Goal: Task Accomplishment & Management: Manage account settings

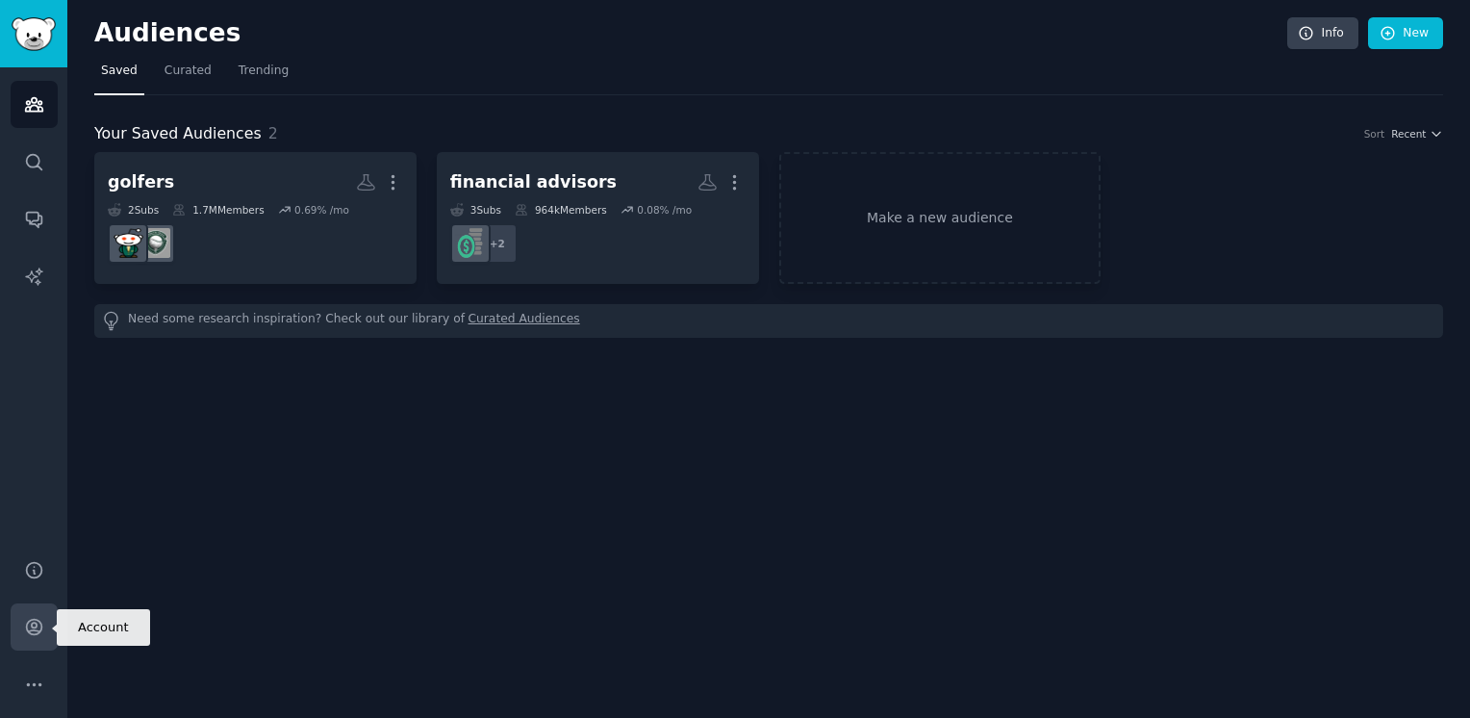
click at [30, 633] on icon "Sidebar" at bounding box center [33, 627] width 15 height 15
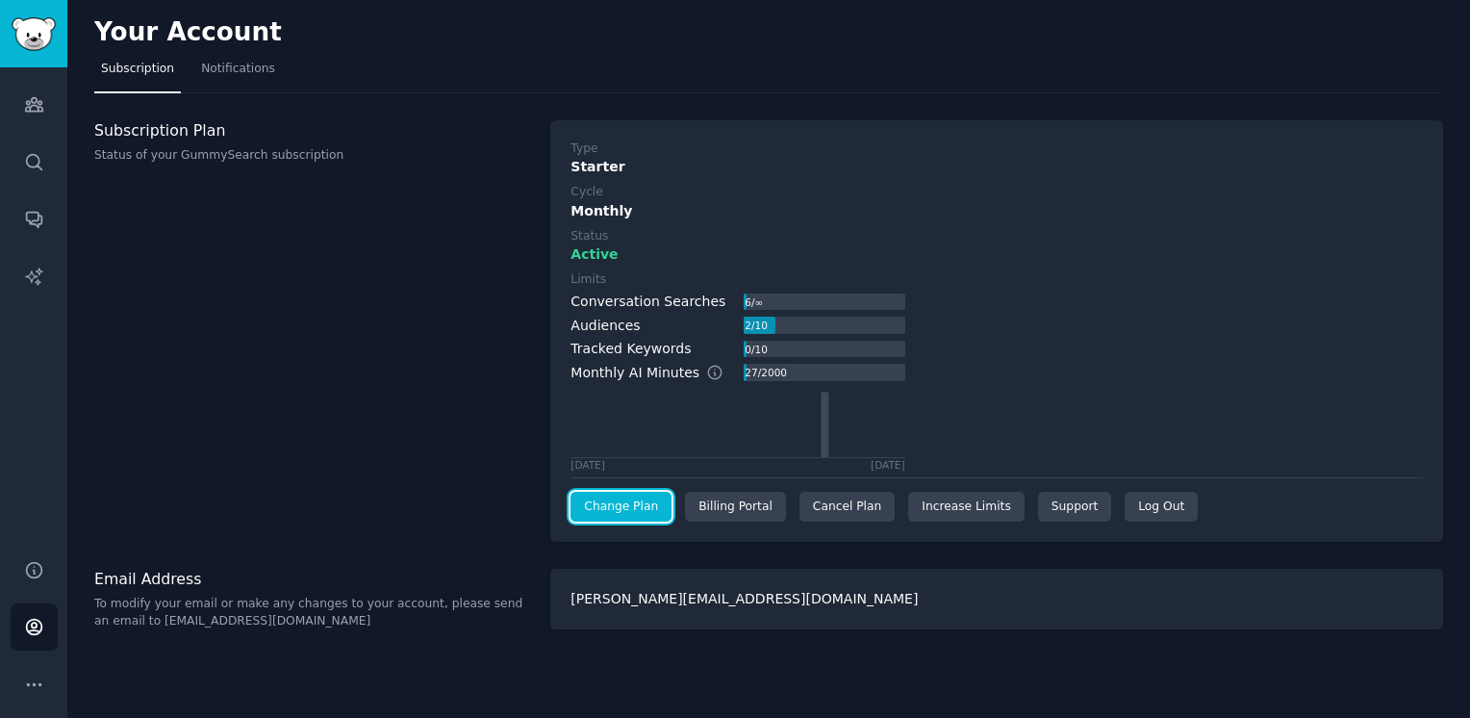
click at [622, 511] on link "Change Plan" at bounding box center [621, 507] width 101 height 31
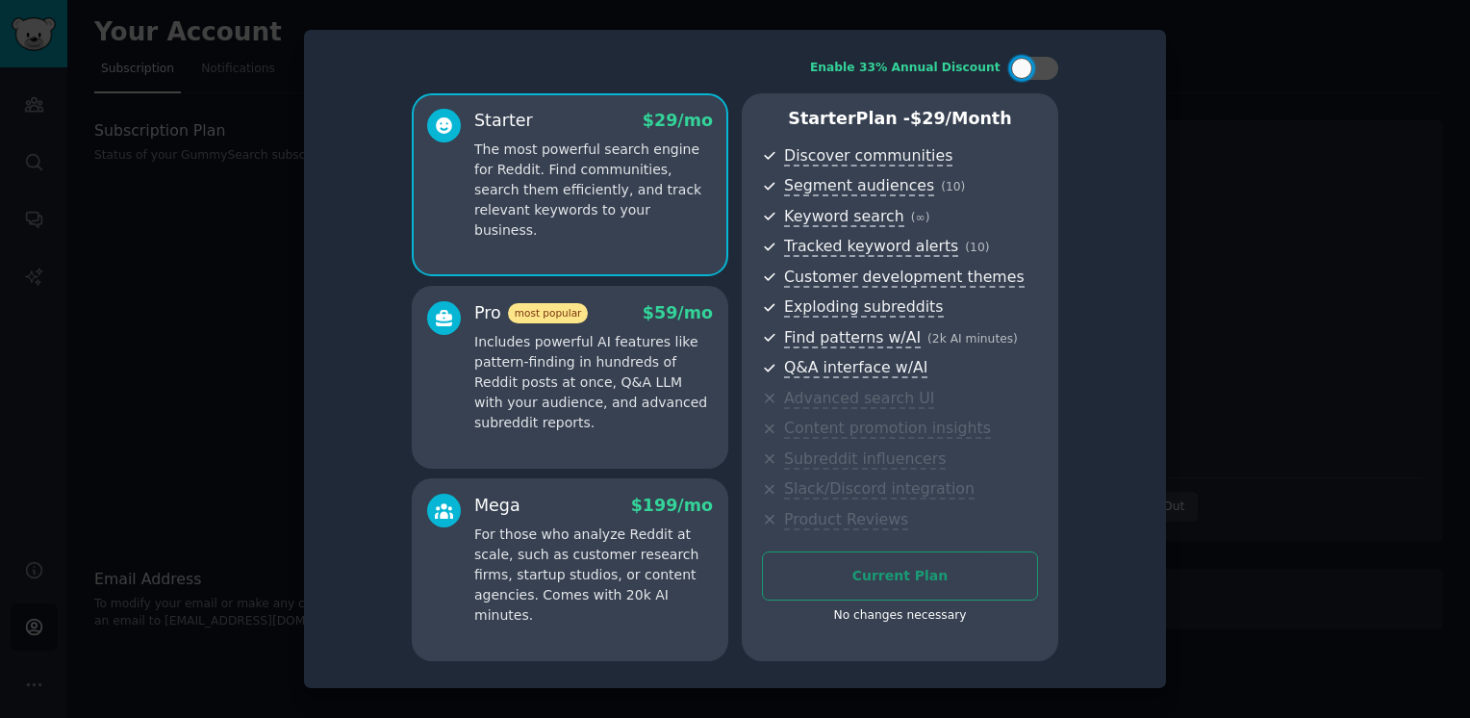
click at [1220, 171] on div at bounding box center [735, 359] width 1470 height 718
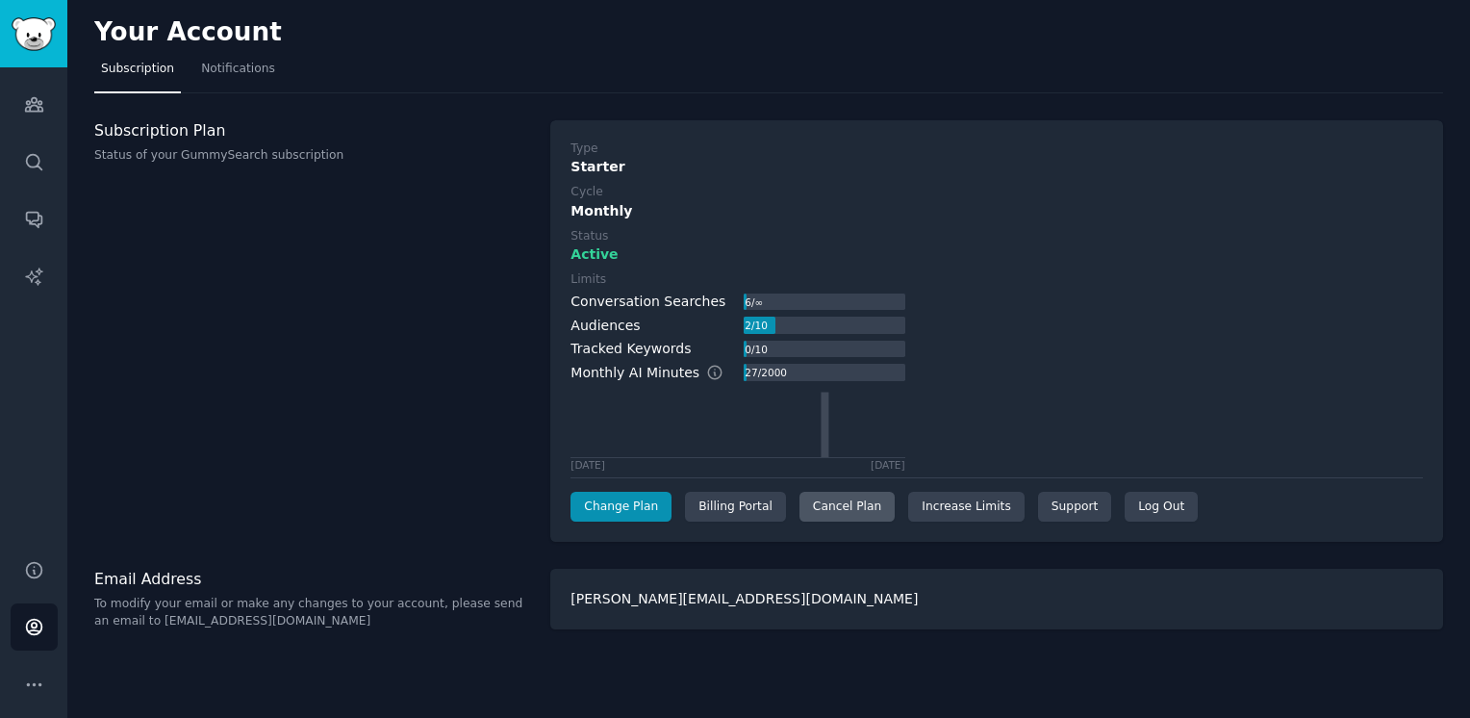
click at [825, 503] on div "Cancel Plan" at bounding box center [847, 507] width 95 height 31
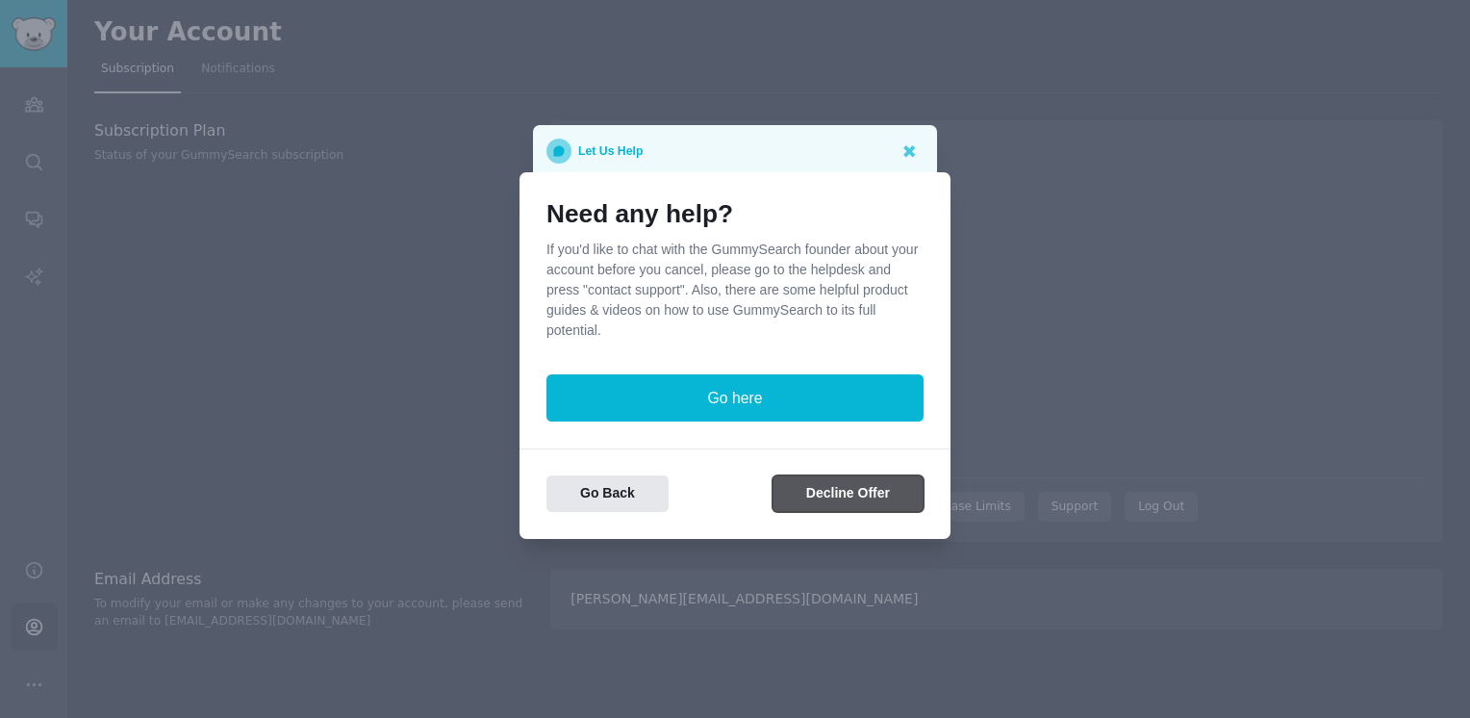
click at [819, 501] on button "Decline Offer" at bounding box center [848, 494] width 151 height 38
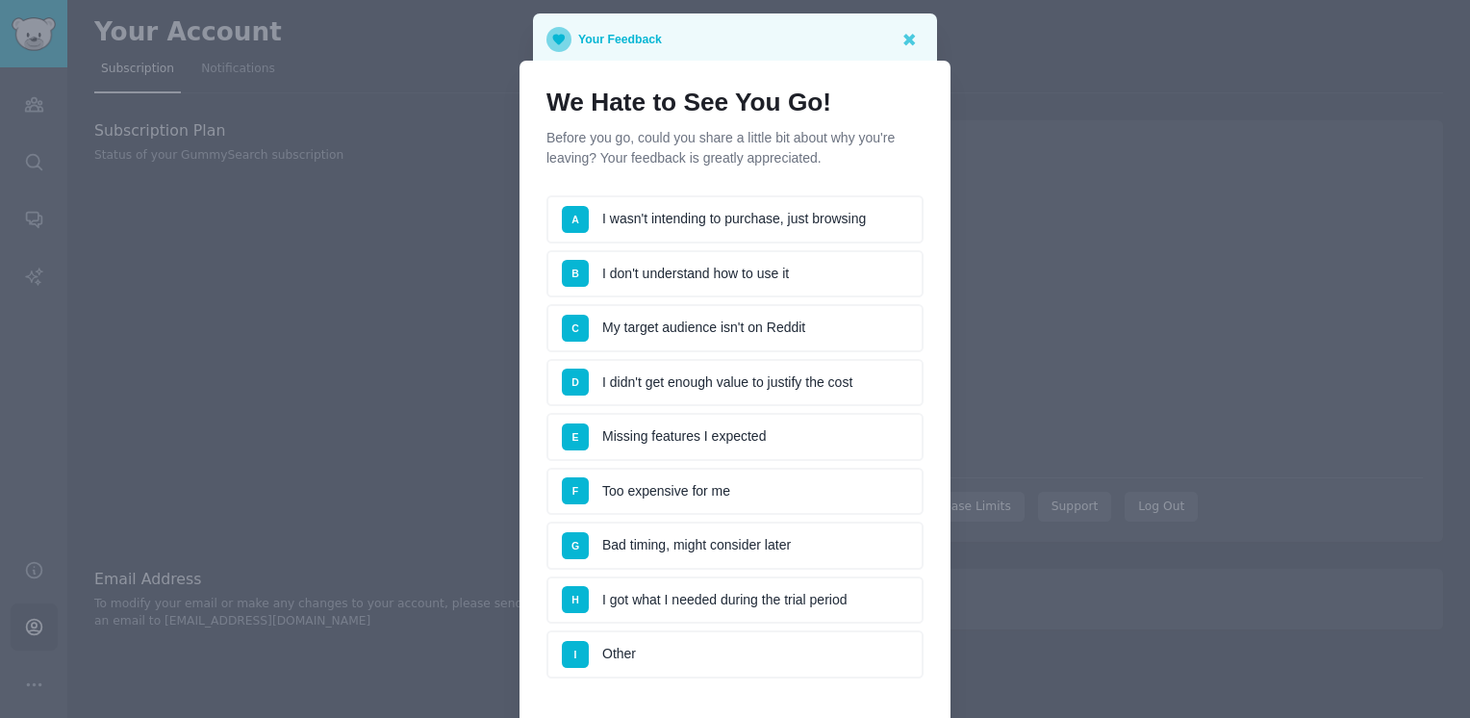
click at [670, 525] on li "G Bad timing, might consider later" at bounding box center [735, 545] width 377 height 48
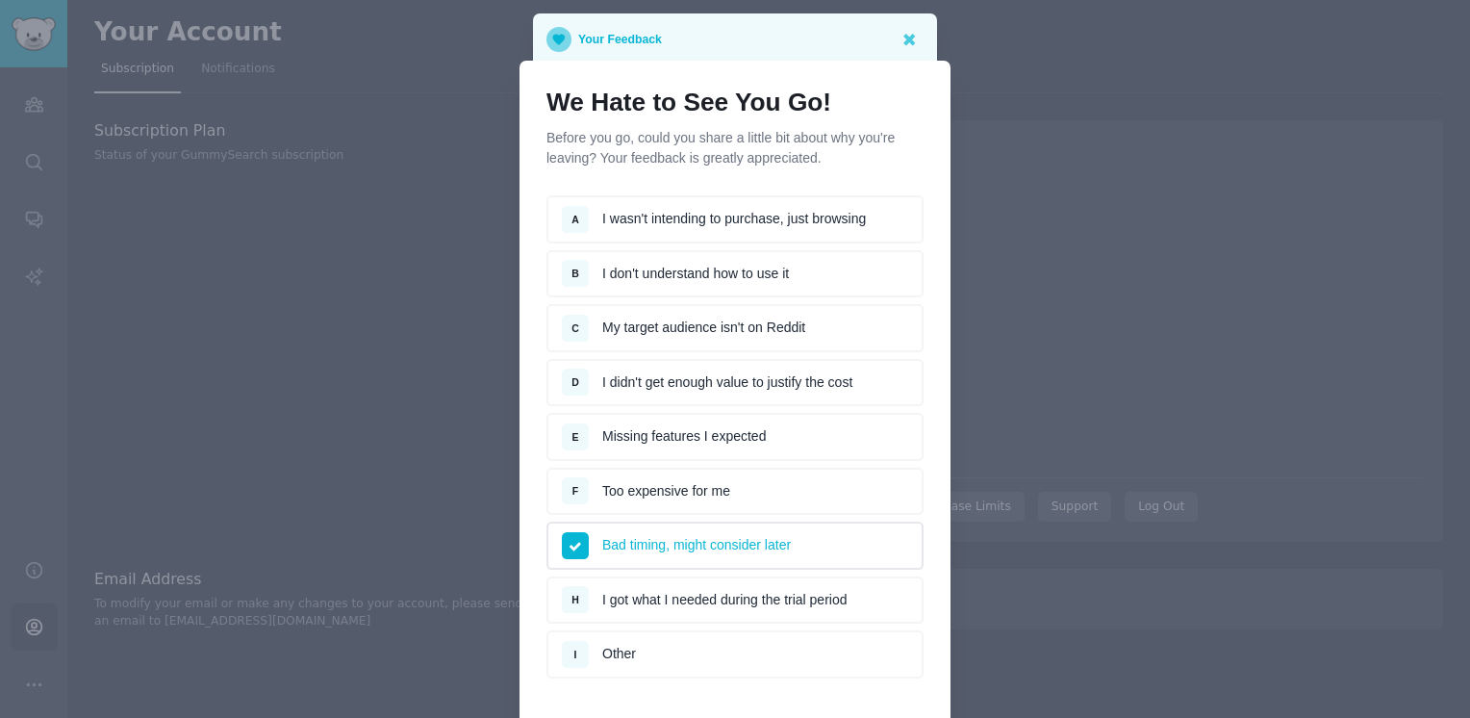
click at [940, 580] on div "We Hate to See You Go! Before you go, could you share a little bit about why yo…" at bounding box center [735, 435] width 431 height 749
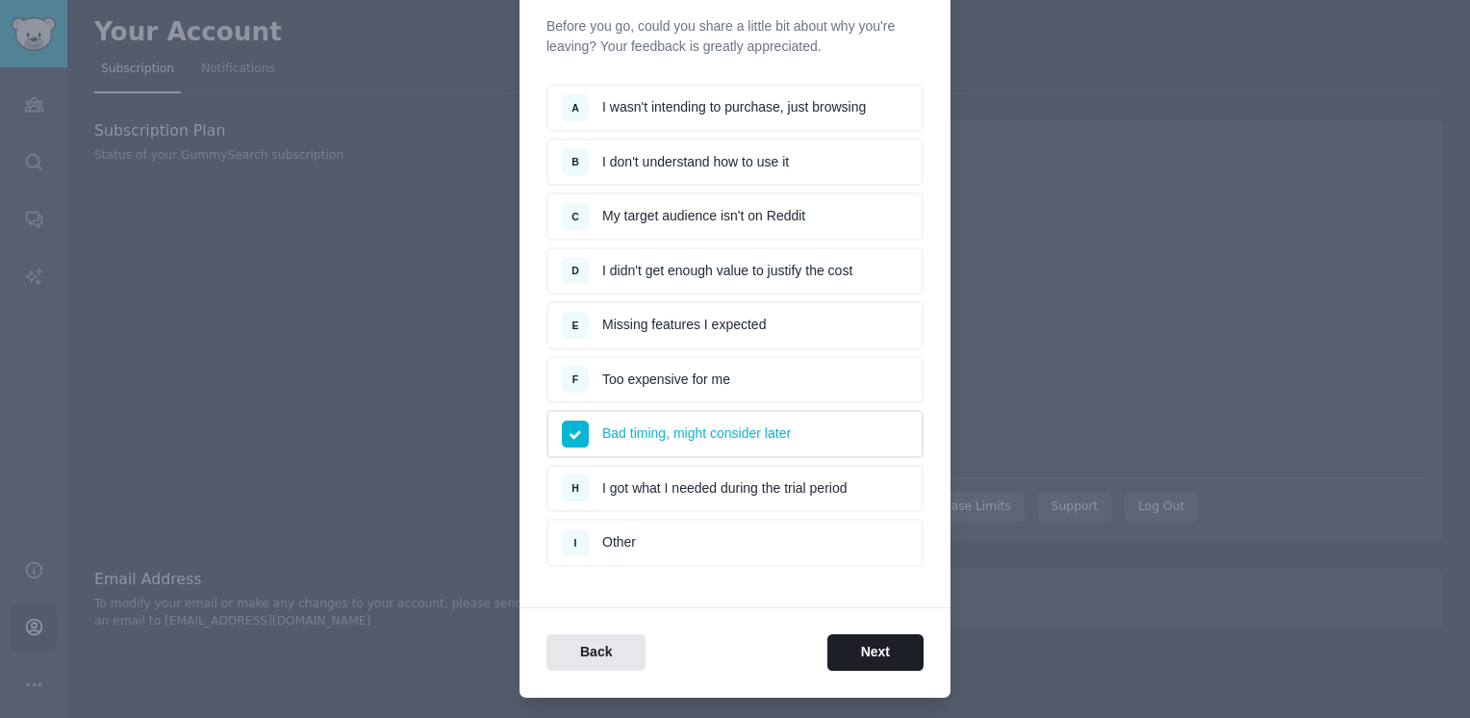
scroll to position [115, 0]
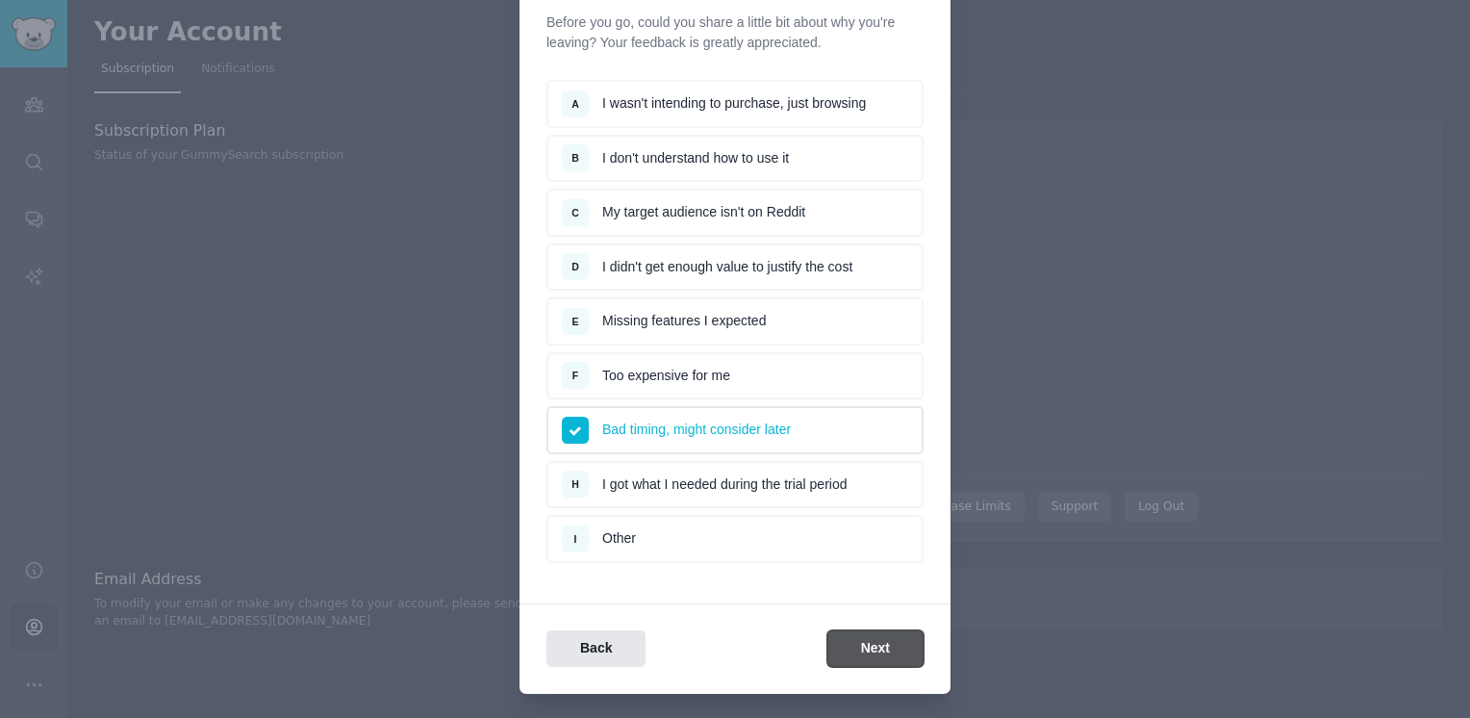
click at [884, 630] on button "Next" at bounding box center [875, 649] width 96 height 38
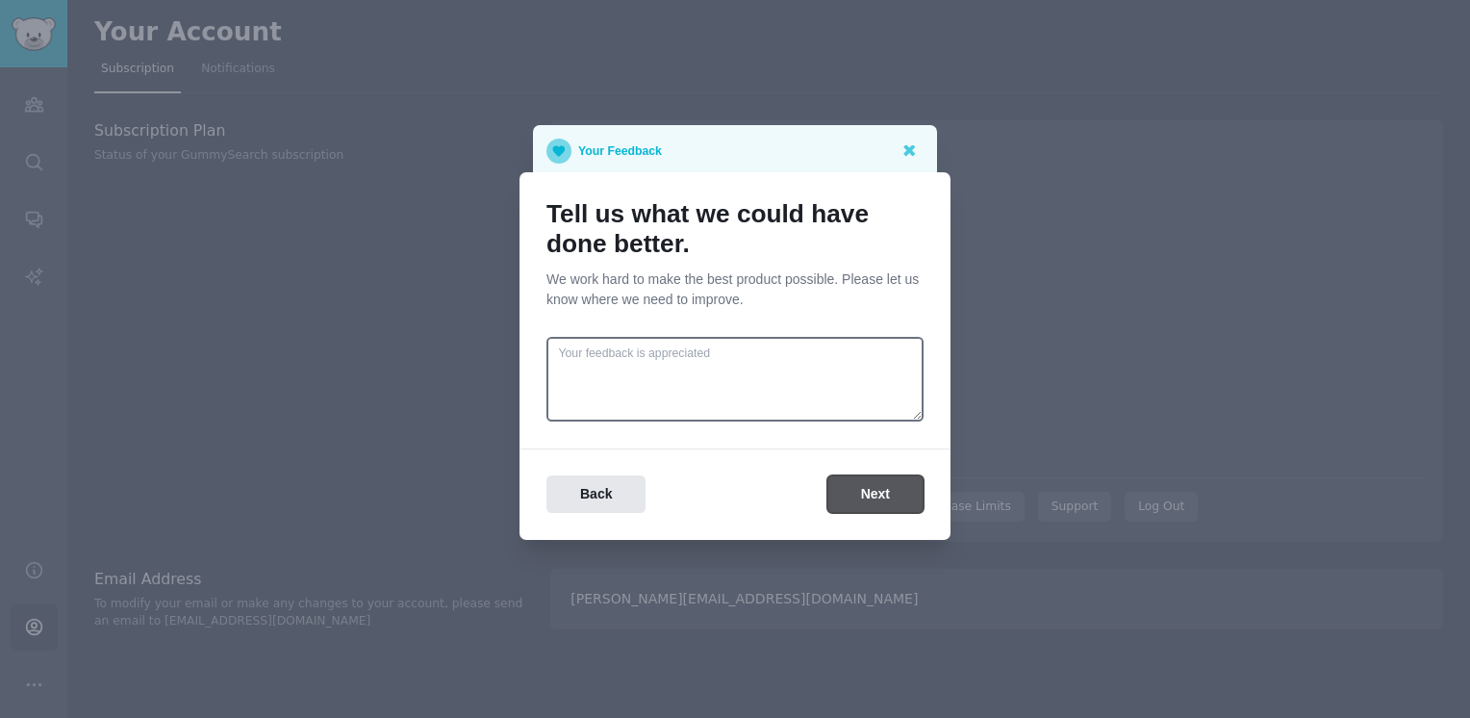
scroll to position [0, 0]
click at [874, 494] on button "Next" at bounding box center [875, 494] width 96 height 38
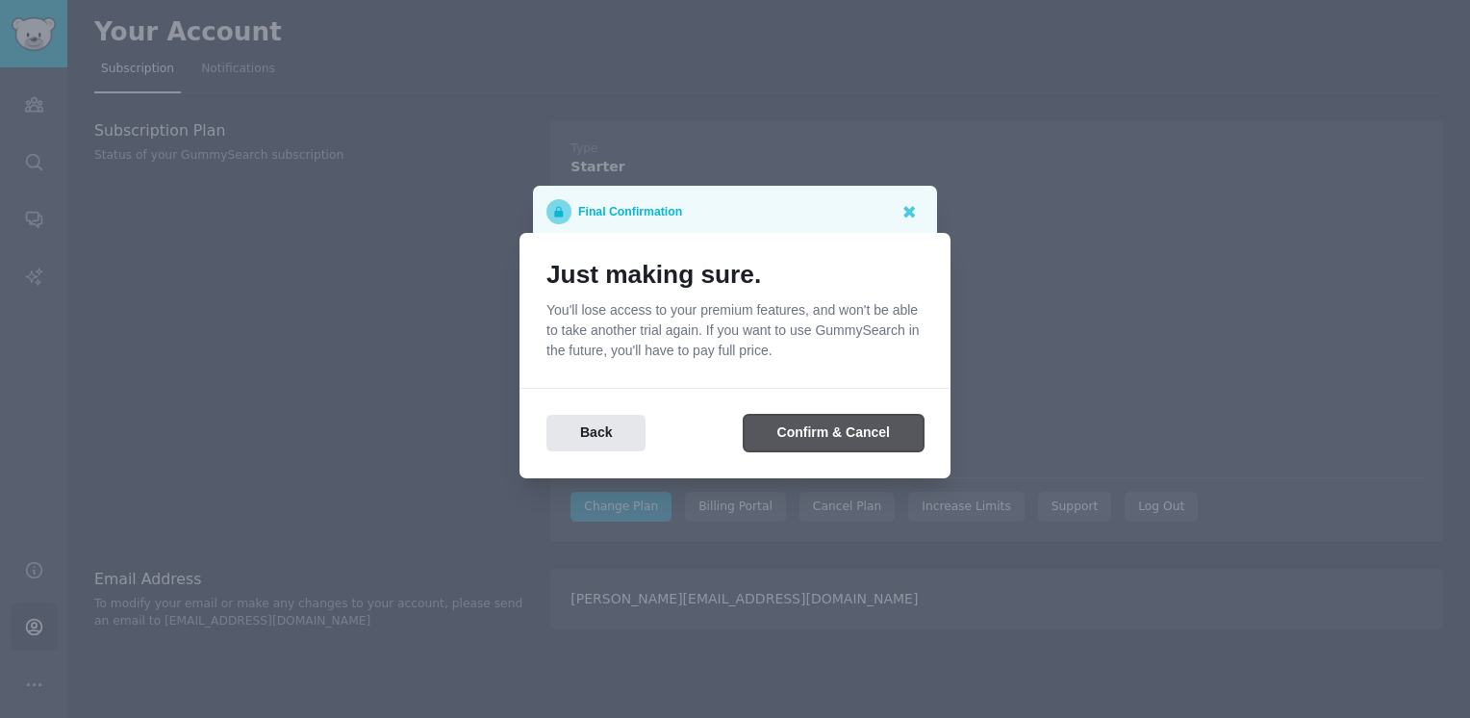
click at [838, 429] on button "Confirm & Cancel" at bounding box center [834, 434] width 180 height 38
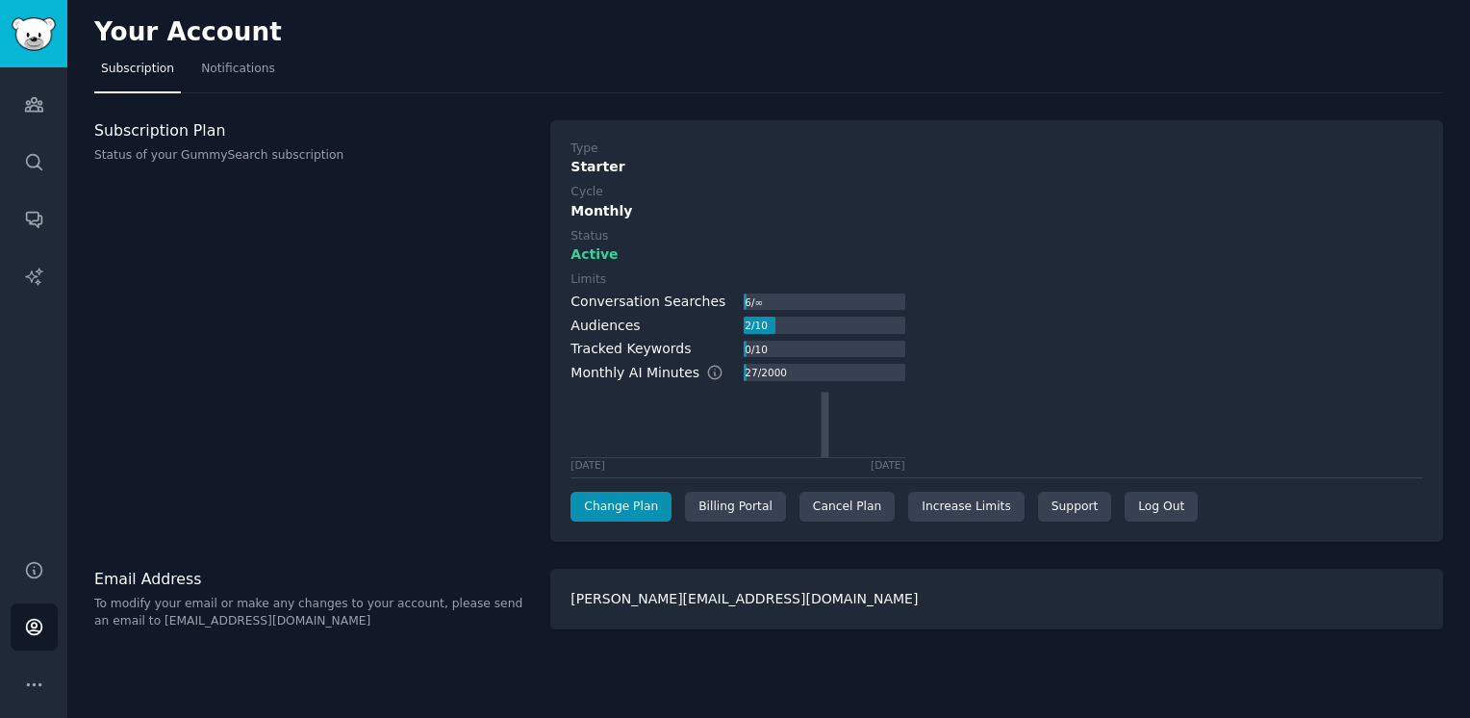
click at [1211, 150] on label "Type" at bounding box center [997, 148] width 852 height 17
